Goal: Book appointment/travel/reservation

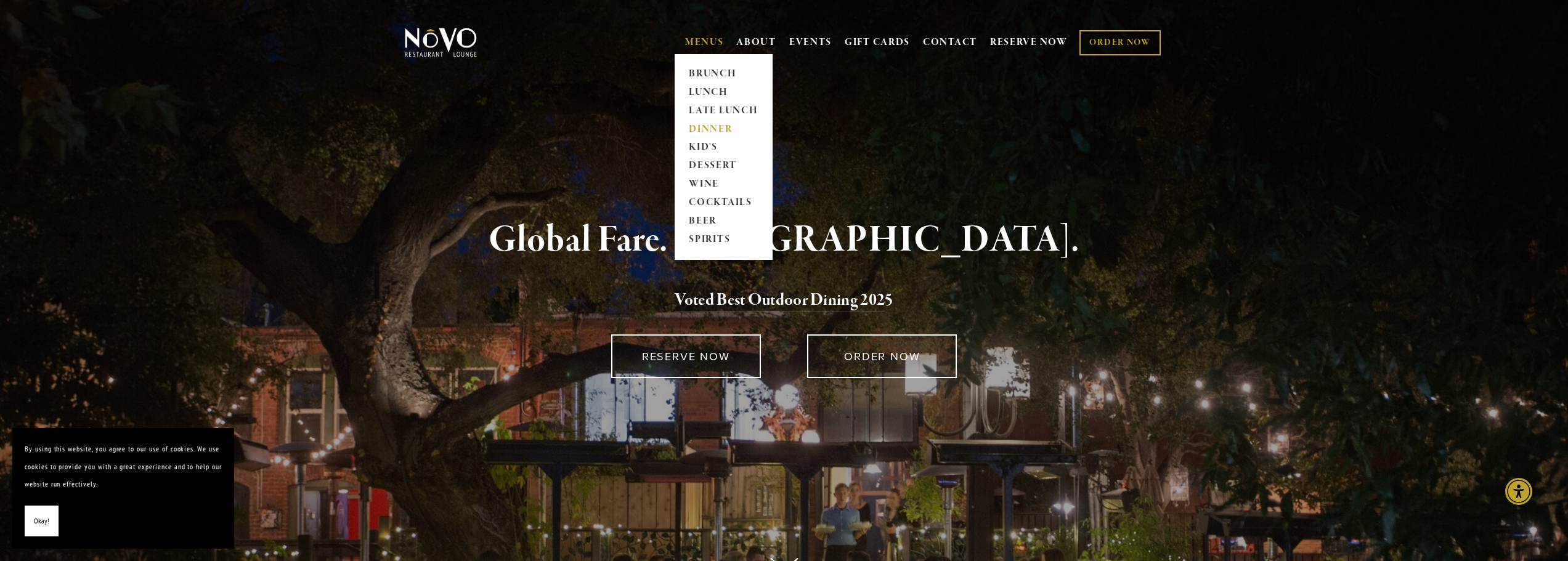
click at [716, 126] on link "DINNER" at bounding box center [724, 129] width 77 height 18
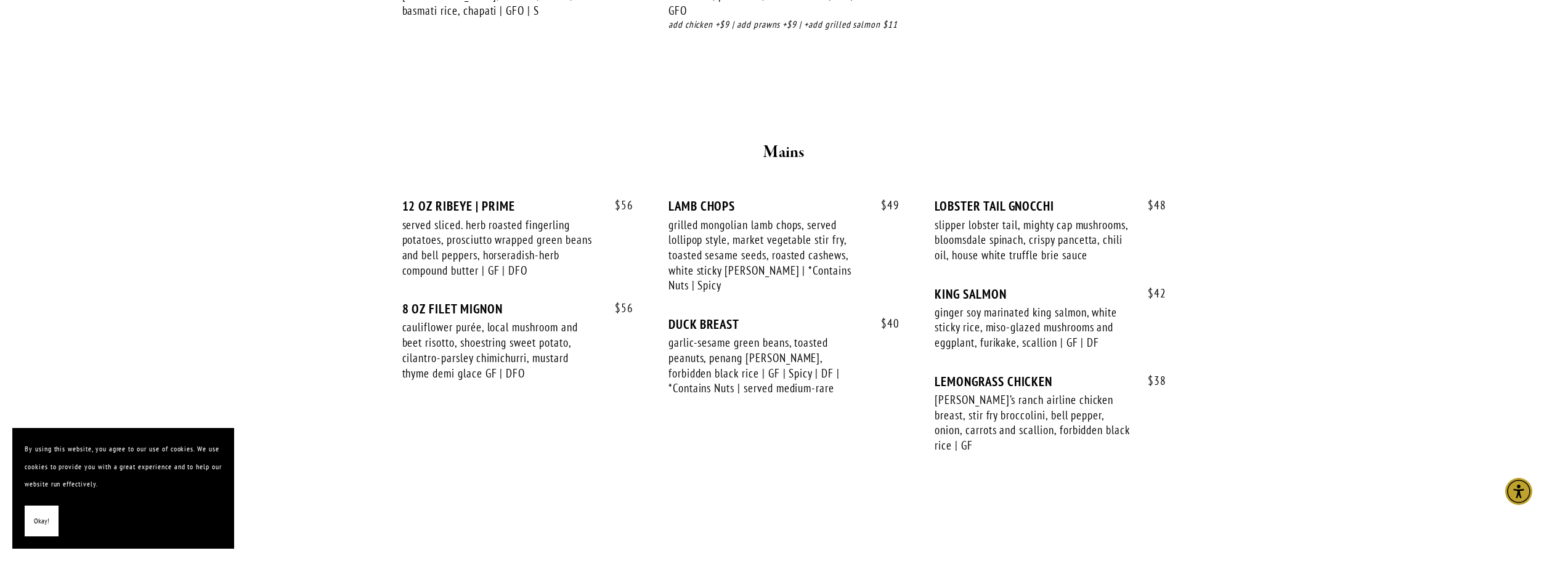
scroll to position [1971, 0]
drag, startPoint x: 310, startPoint y: 244, endPoint x: 292, endPoint y: 230, distance: 22.8
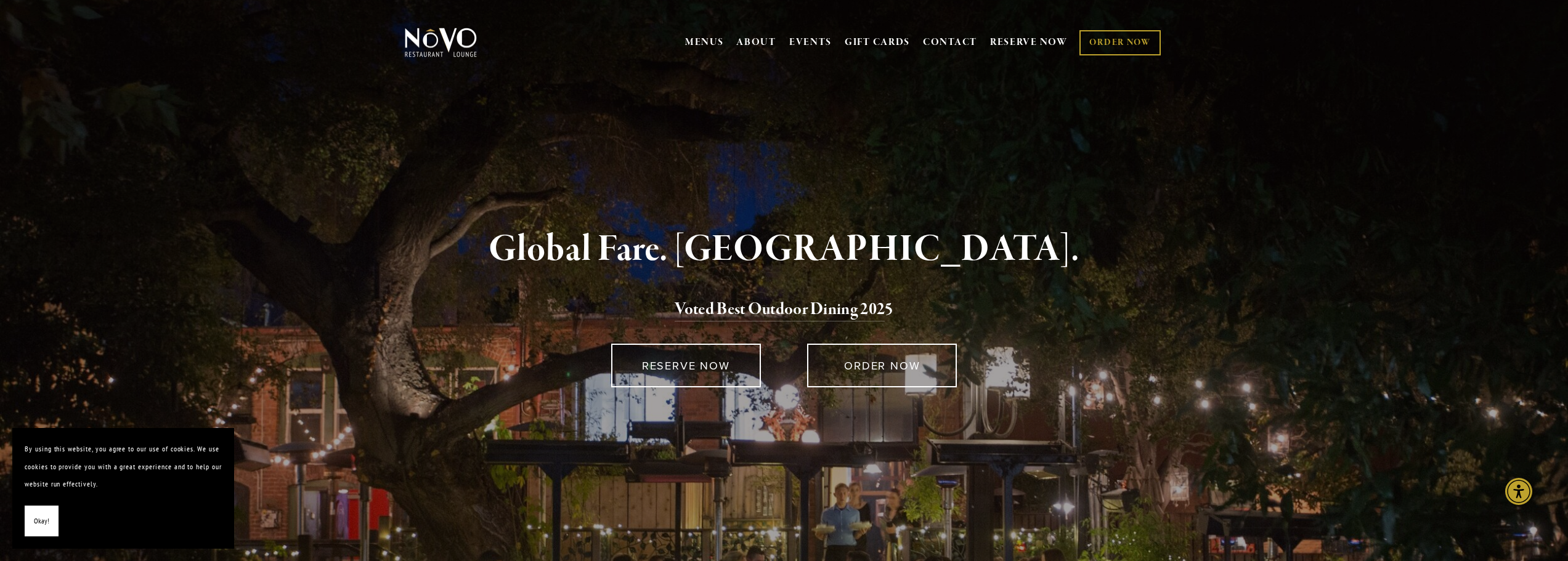
drag, startPoint x: 302, startPoint y: 227, endPoint x: 312, endPoint y: 232, distance: 11.2
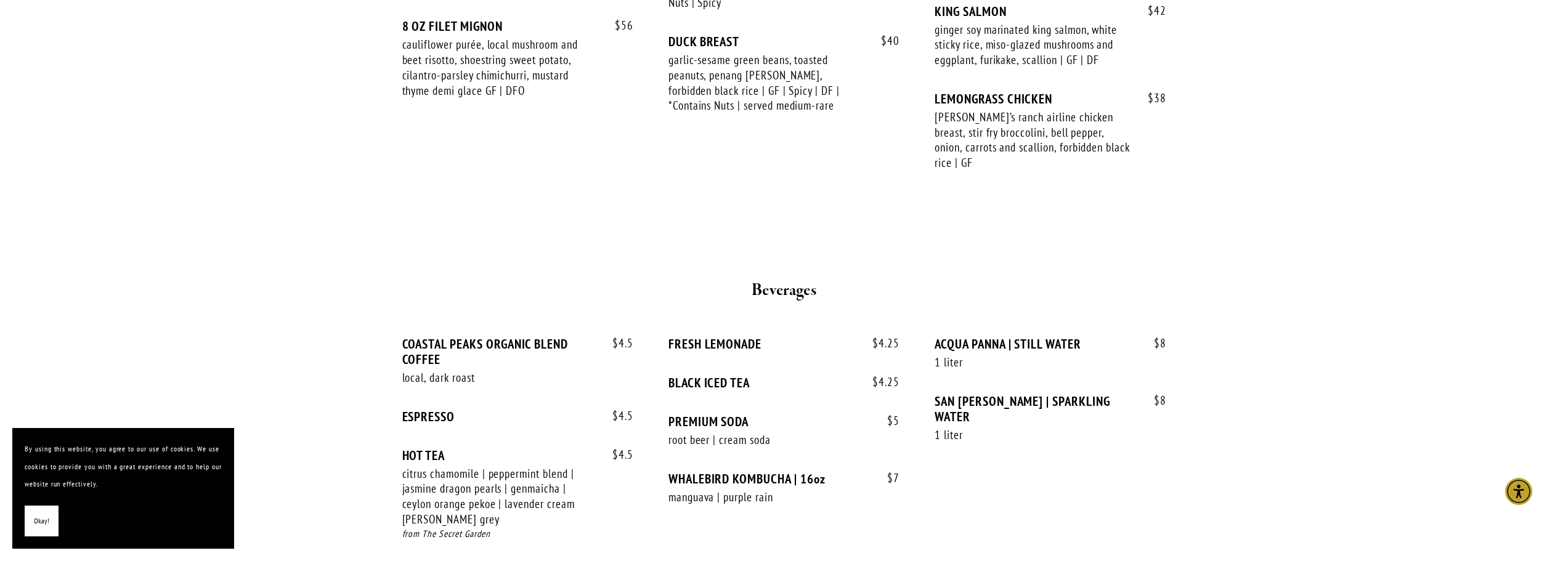
scroll to position [2033, 0]
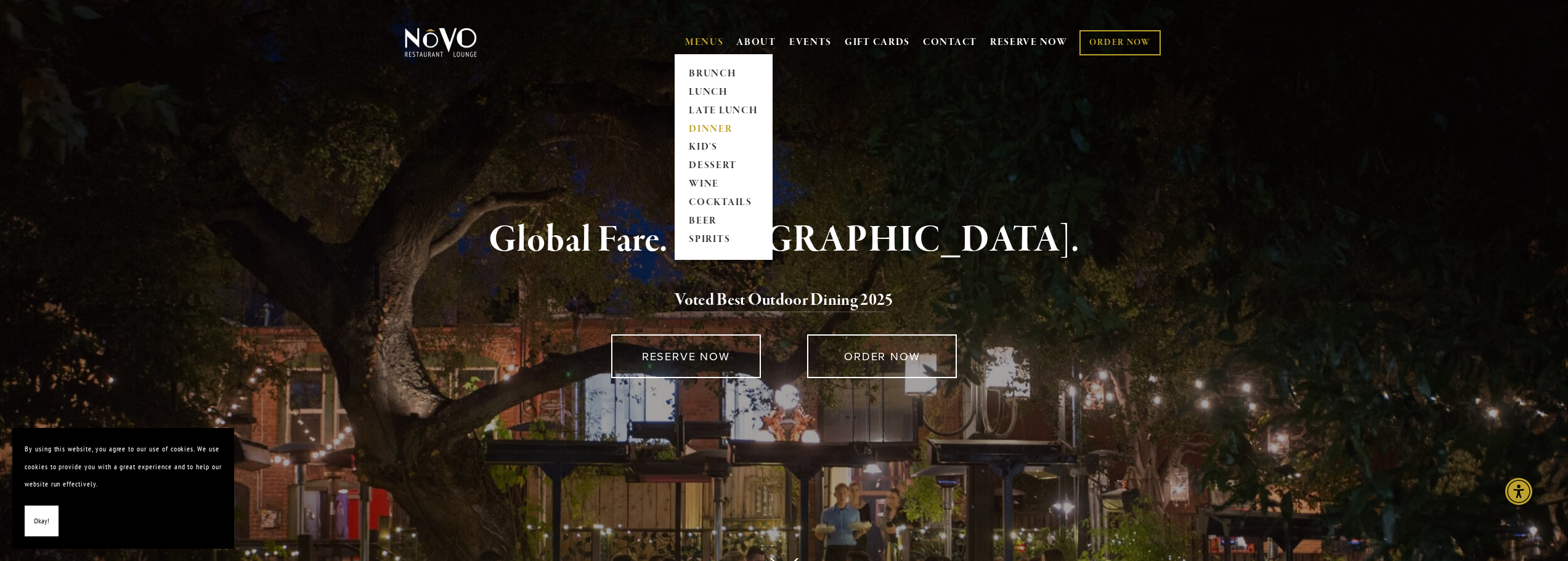
click at [722, 125] on link "DINNER" at bounding box center [724, 129] width 77 height 18
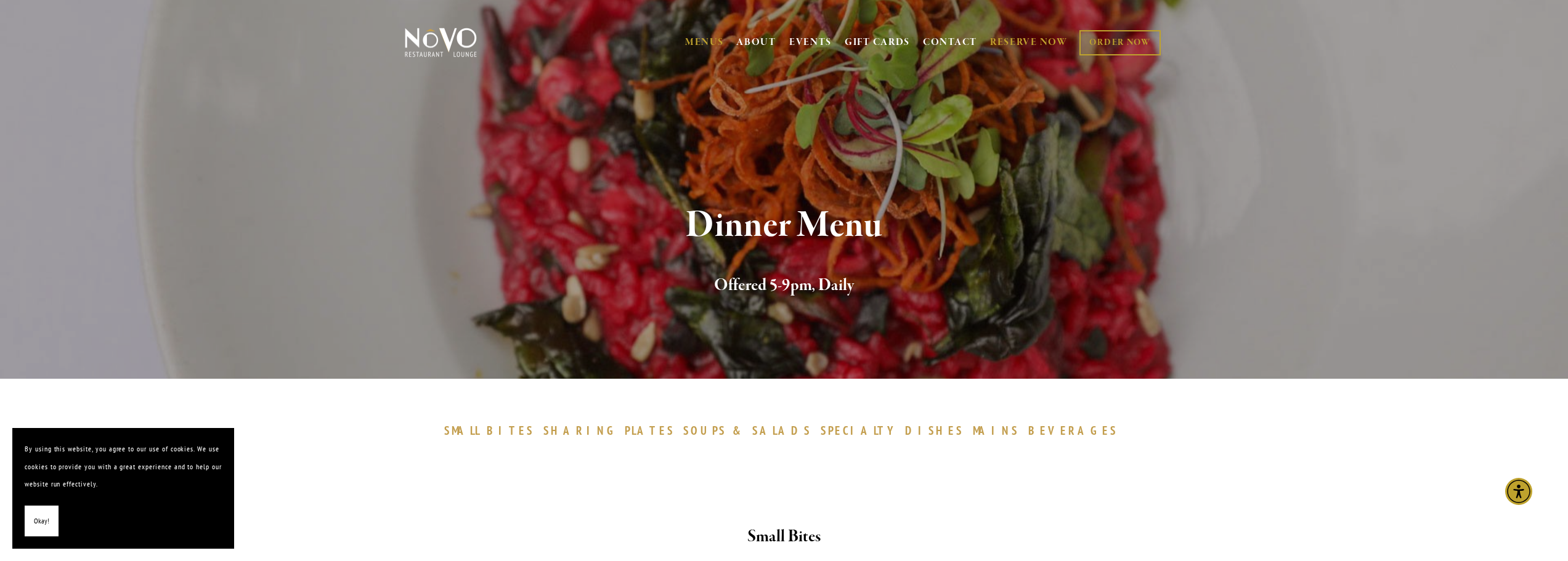
click at [1035, 38] on link "RESERVE NOW" at bounding box center [1028, 42] width 78 height 23
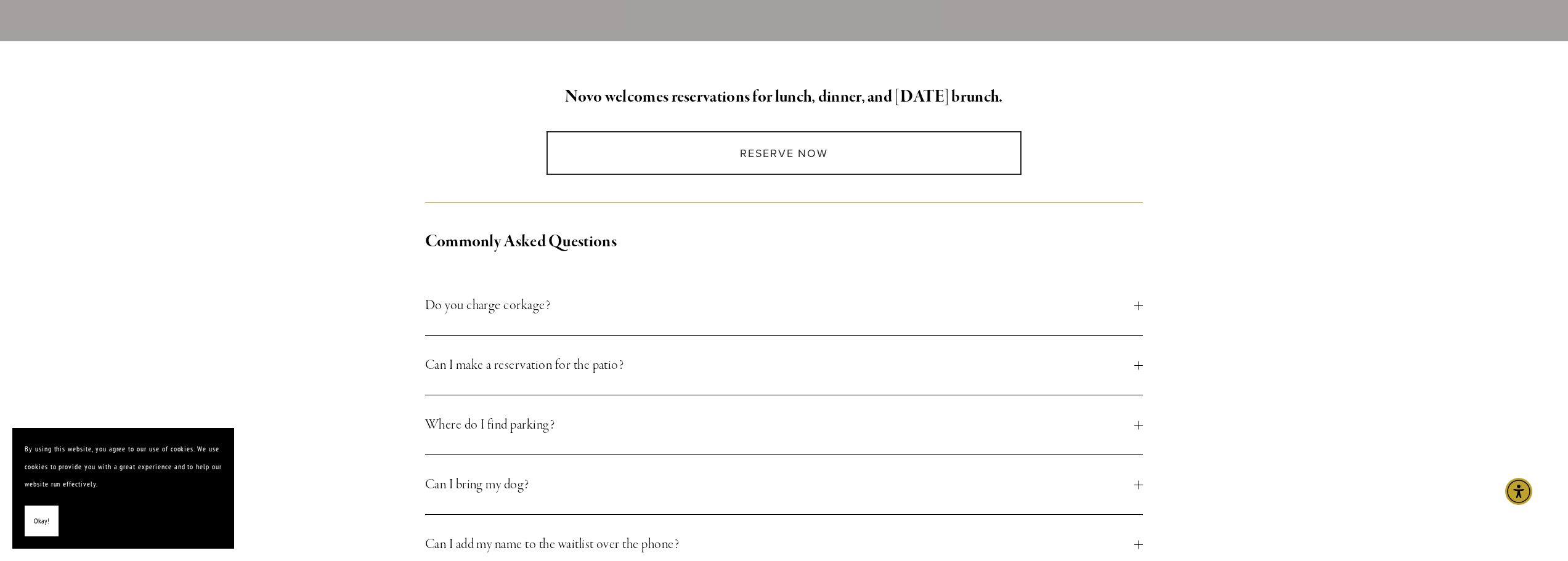
scroll to position [369, 0]
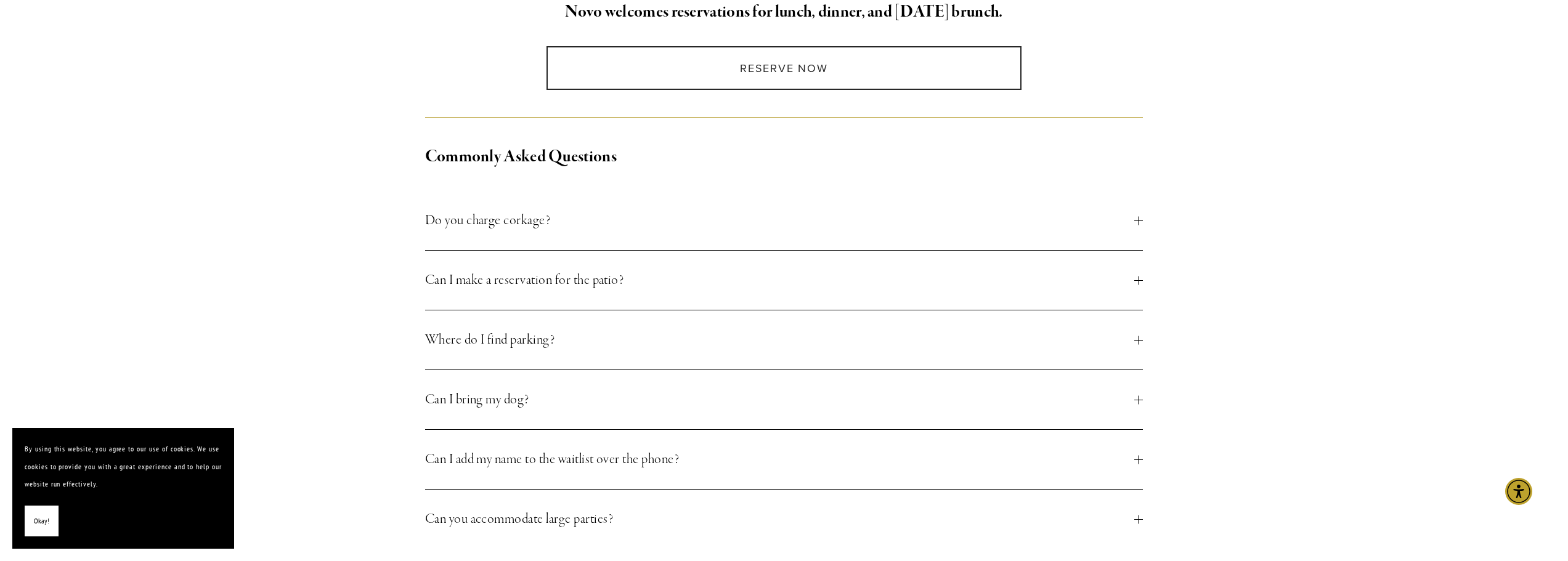
click at [657, 283] on span "Can I make a reservation for the patio?" at bounding box center [780, 280] width 710 height 22
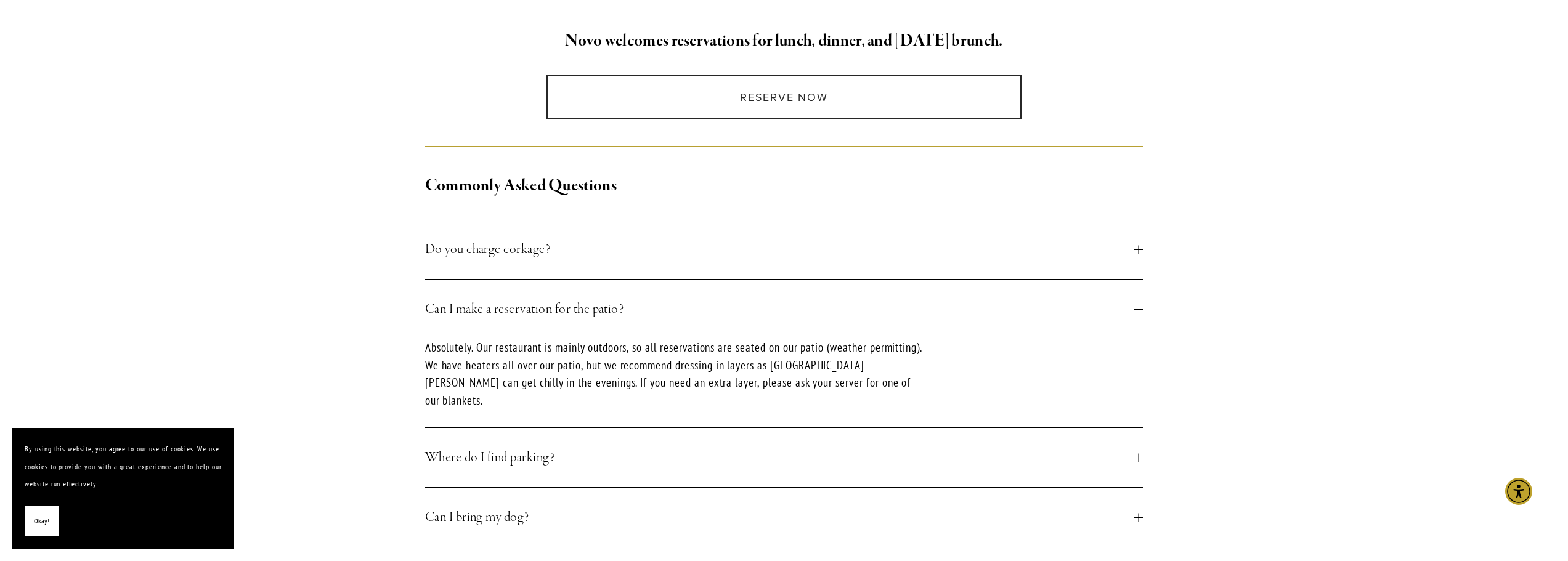
scroll to position [247, 0]
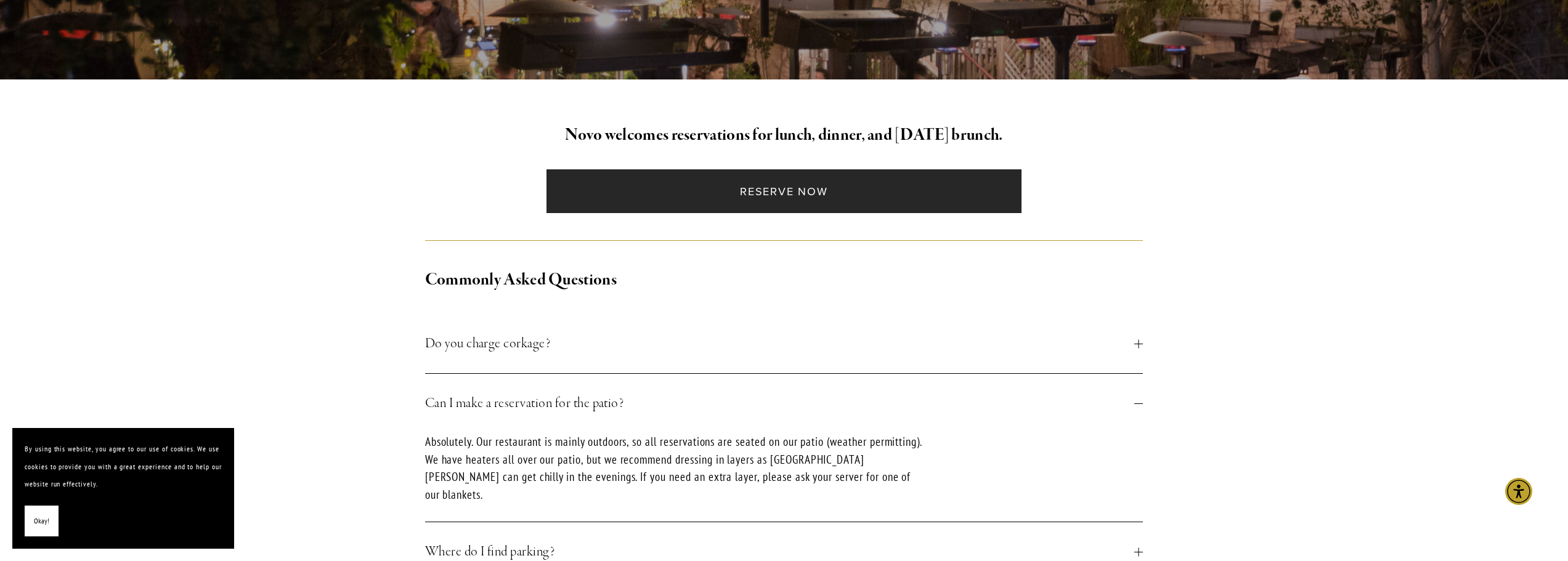
click at [725, 196] on link "Reserve Now" at bounding box center [784, 191] width 475 height 44
